Goal: Find contact information: Find contact information

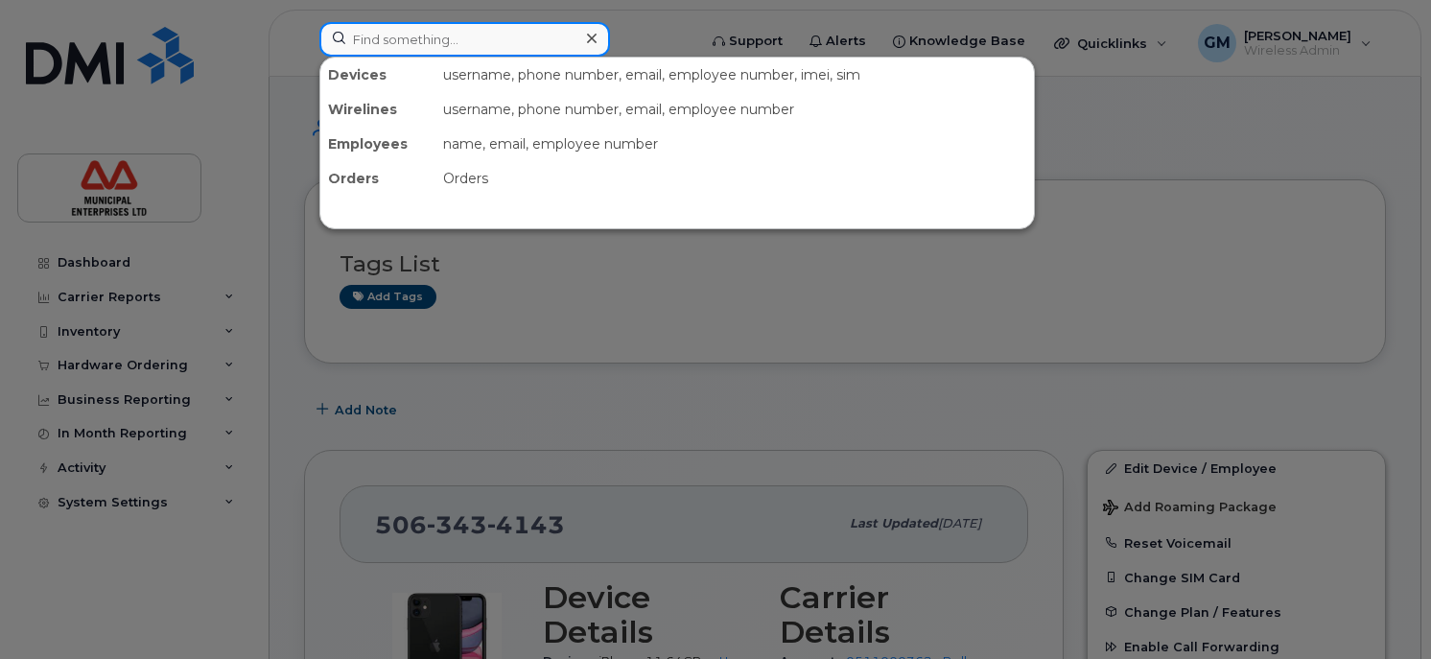
click at [476, 49] on input at bounding box center [464, 39] width 291 height 35
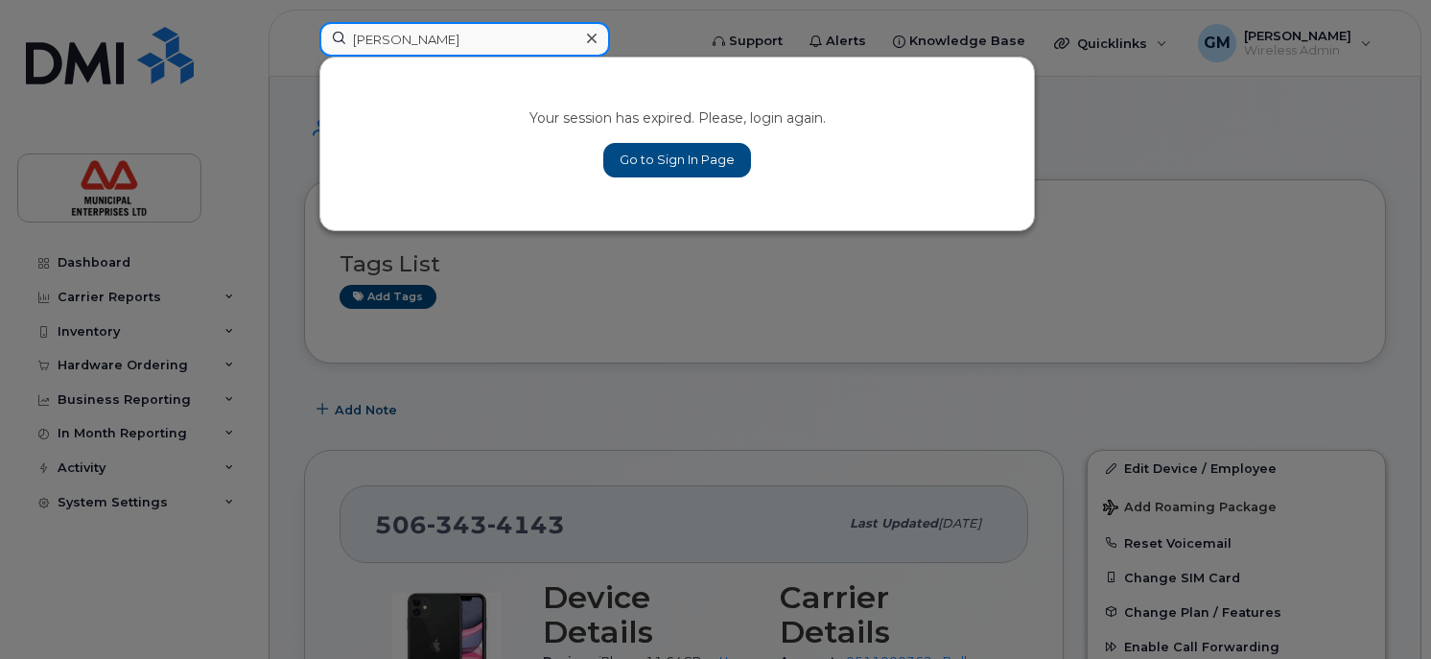
type input "[PERSON_NAME]"
click at [700, 161] on link "Go to Sign In Page" at bounding box center [677, 160] width 148 height 35
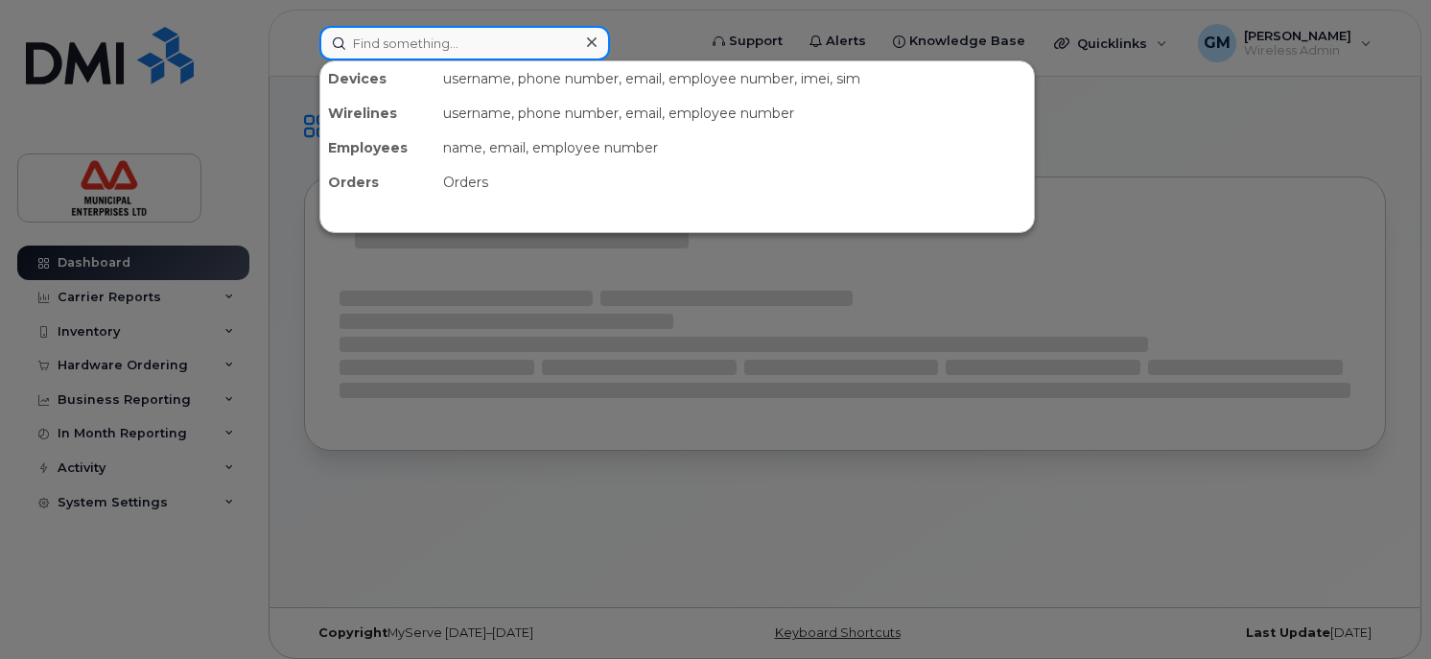
click at [420, 50] on input at bounding box center [464, 43] width 291 height 35
type input "[PERSON_NAME]"
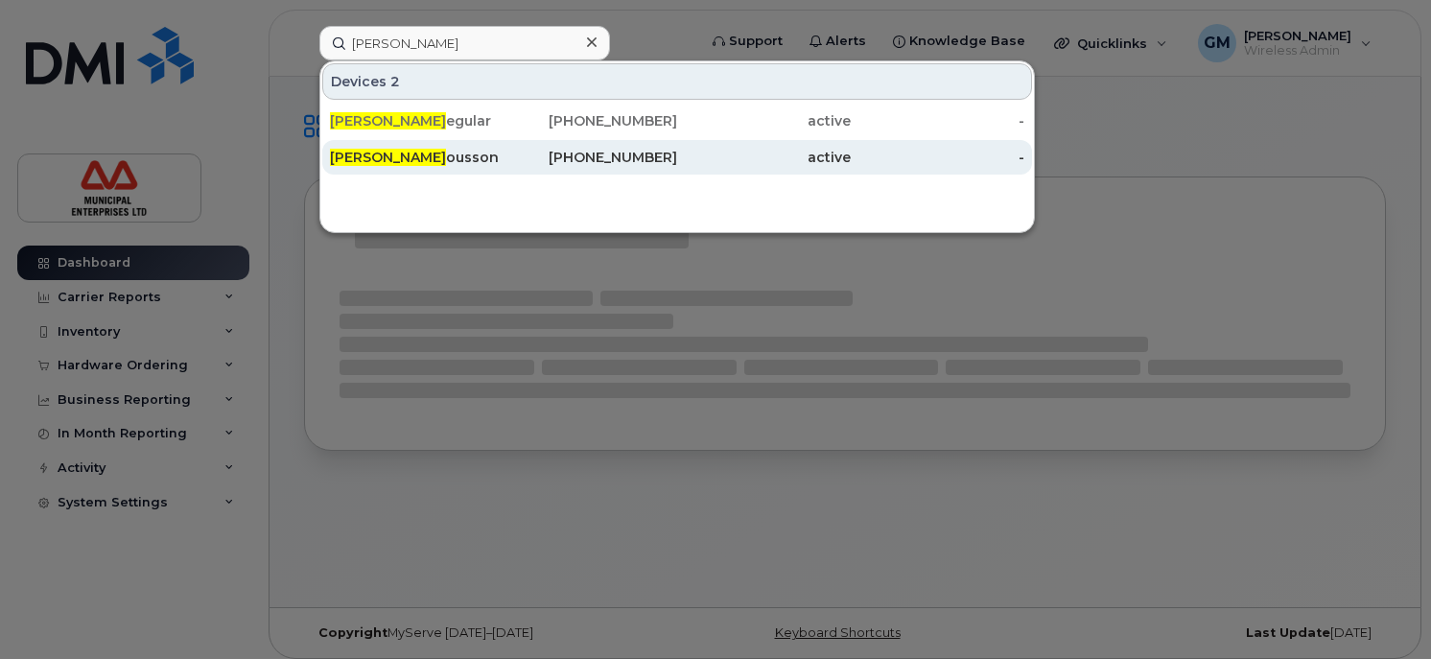
click at [431, 158] on div "Kevin R ousson" at bounding box center [417, 157] width 174 height 19
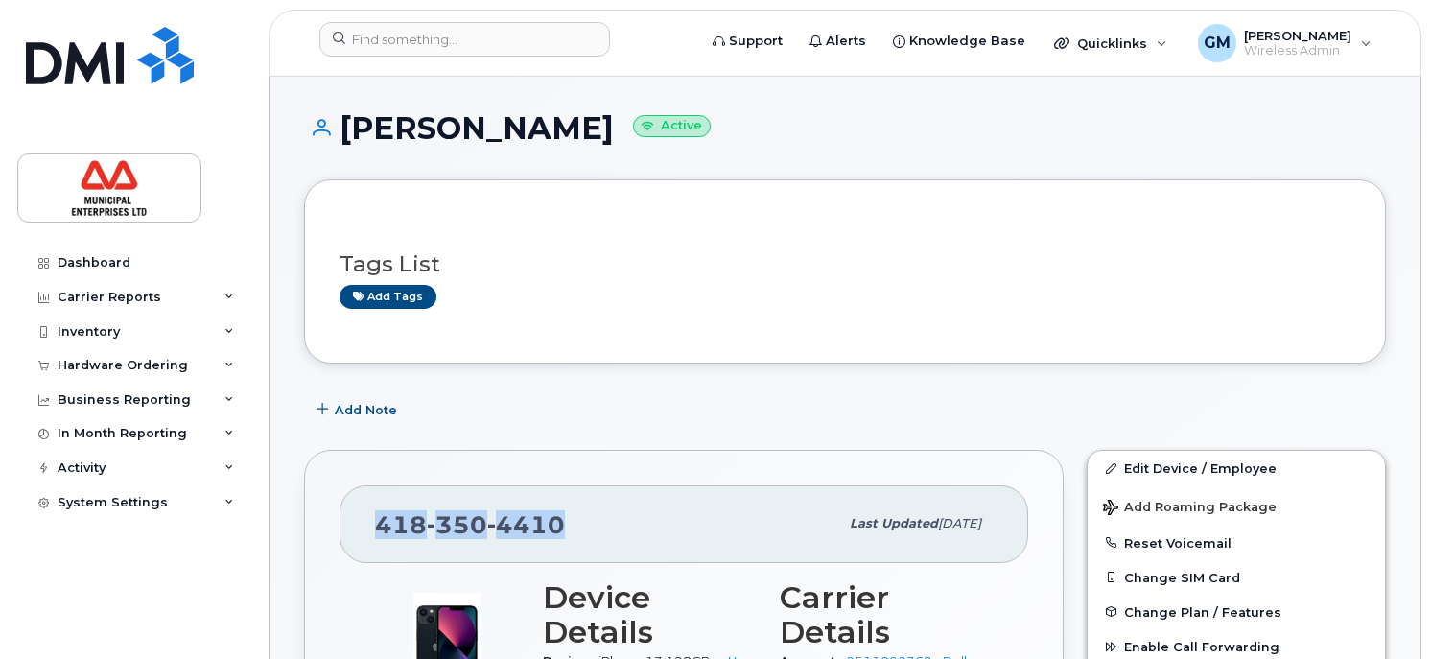
drag, startPoint x: 609, startPoint y: 516, endPoint x: 409, endPoint y: 521, distance: 200.5
click at [366, 517] on div "418 350 4410 Last updated Sep 16, 2025" at bounding box center [683, 523] width 689 height 77
copy span "418 350 4410"
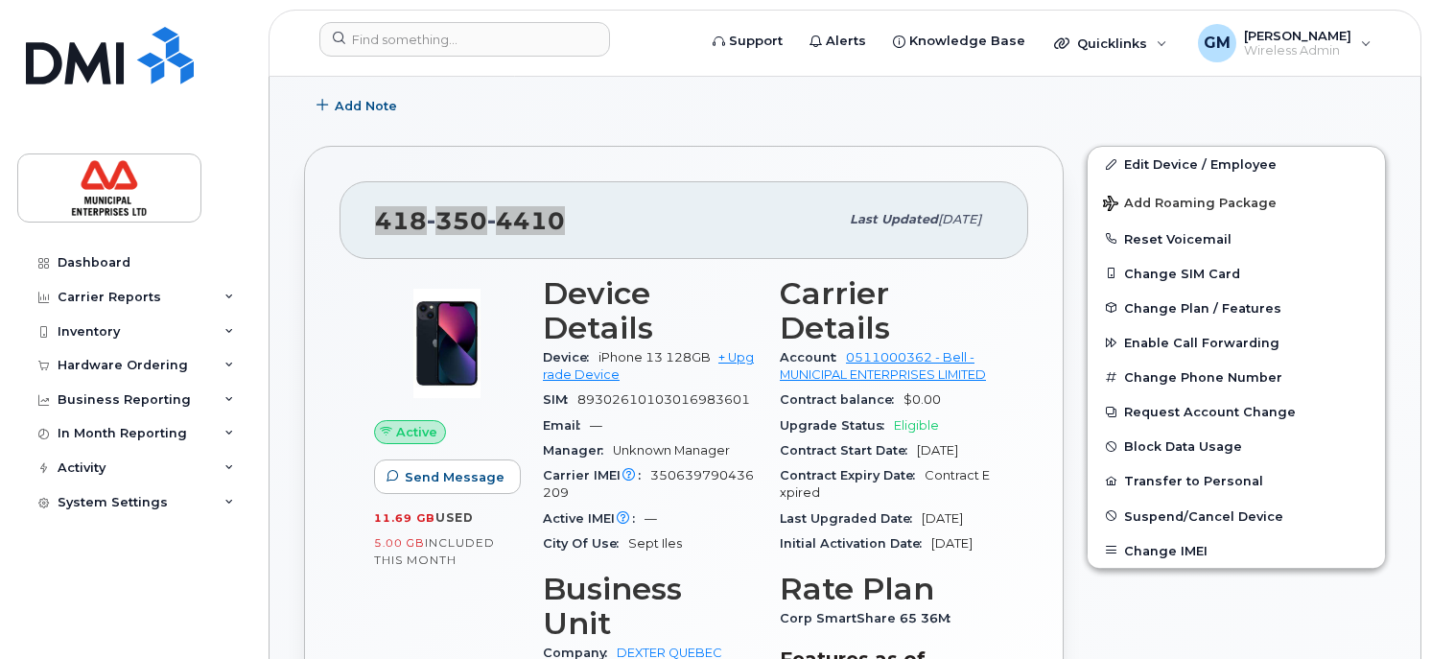
scroll to position [384, 0]
